Goal: Information Seeking & Learning: Learn about a topic

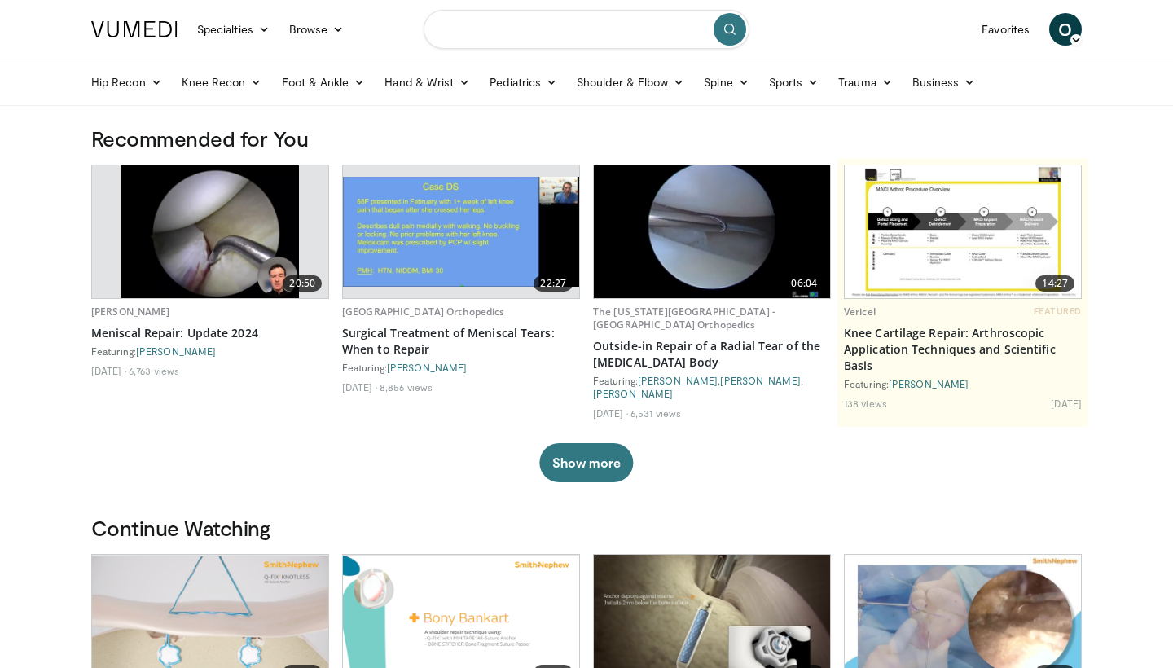
click at [504, 35] on input "Search topics, interventions" at bounding box center [587, 29] width 326 height 39
type input "**********"
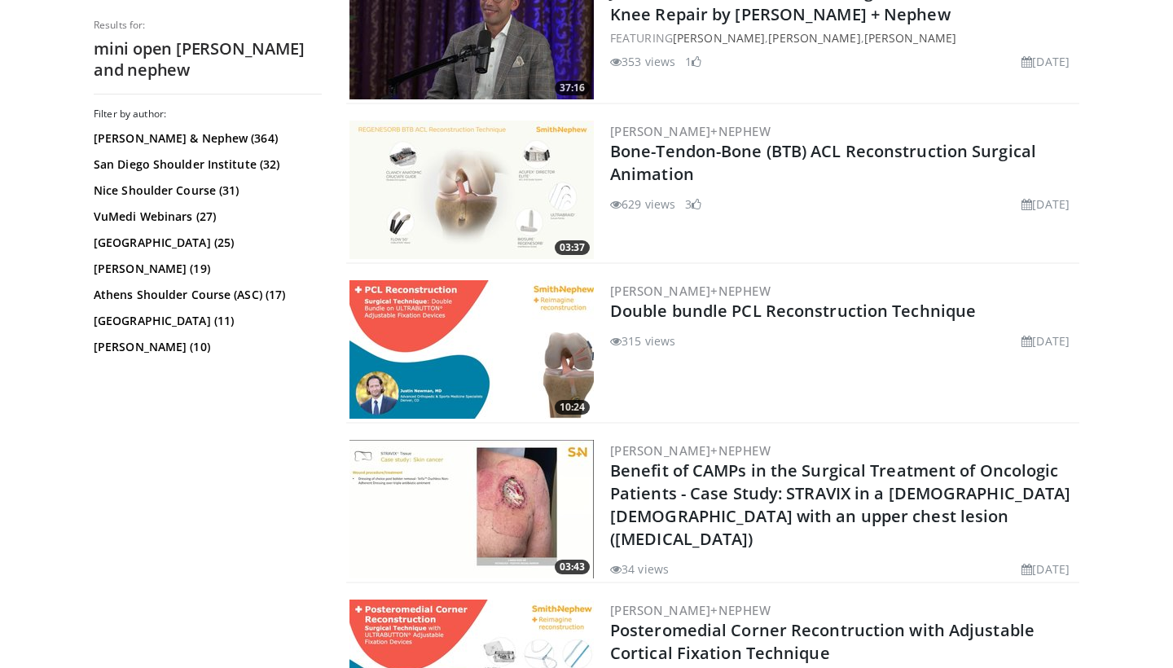
scroll to position [1355, 0]
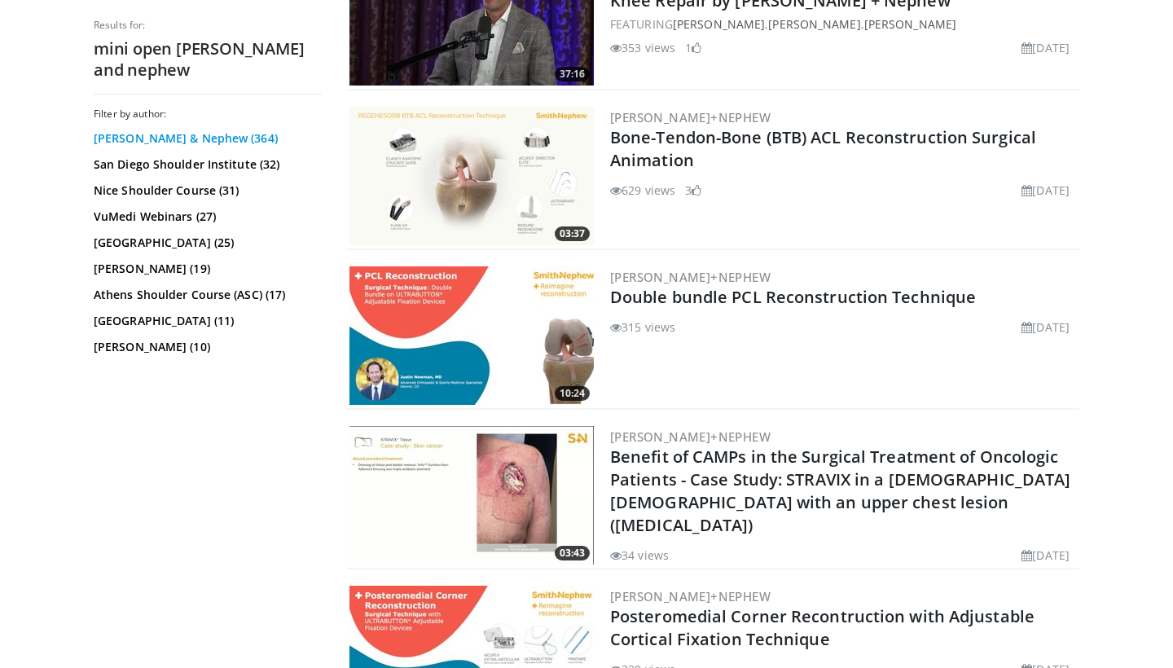
click at [197, 134] on link "[PERSON_NAME] & Nephew (364)" at bounding box center [206, 138] width 224 height 16
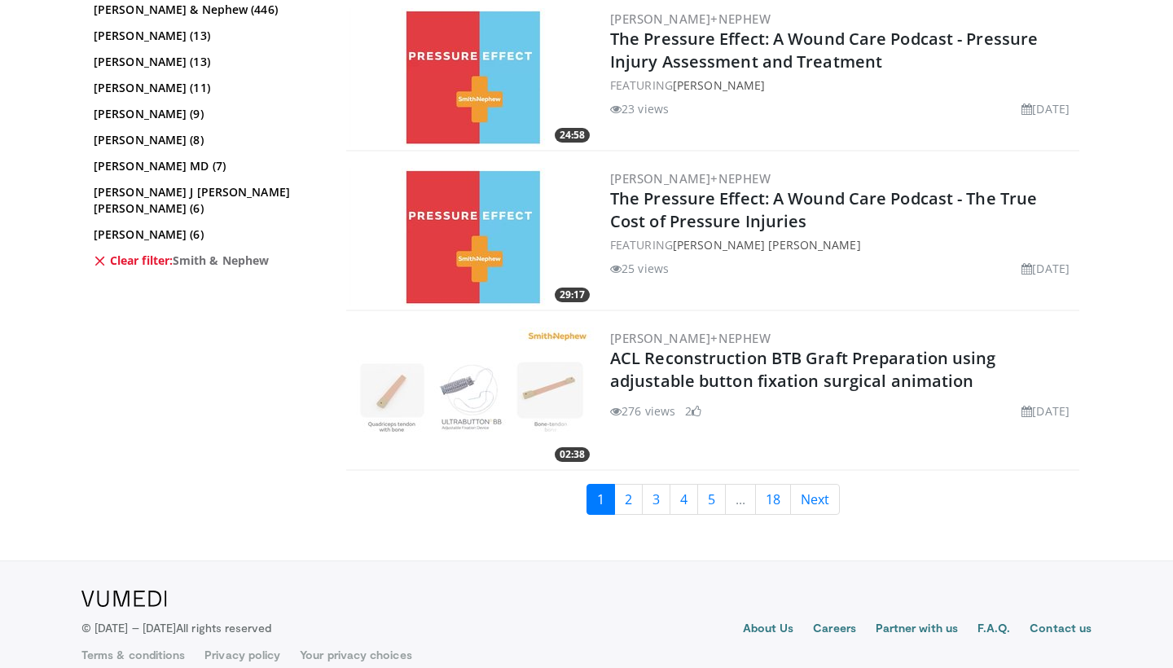
scroll to position [4030, 0]
click at [818, 485] on link "Next" at bounding box center [815, 500] width 50 height 31
